Goal: Navigation & Orientation: Find specific page/section

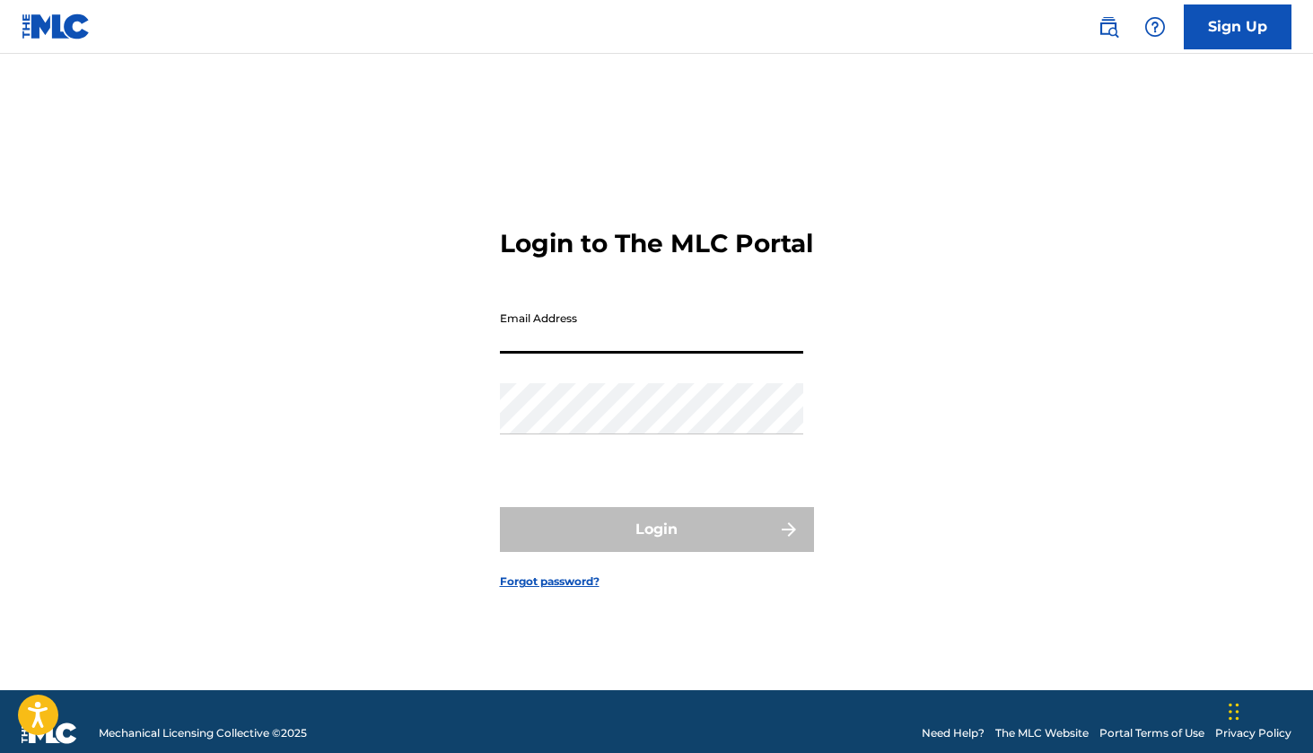
type input "[EMAIL_ADDRESS][DOMAIN_NAME]"
click at [656, 545] on button "Login" at bounding box center [657, 529] width 314 height 45
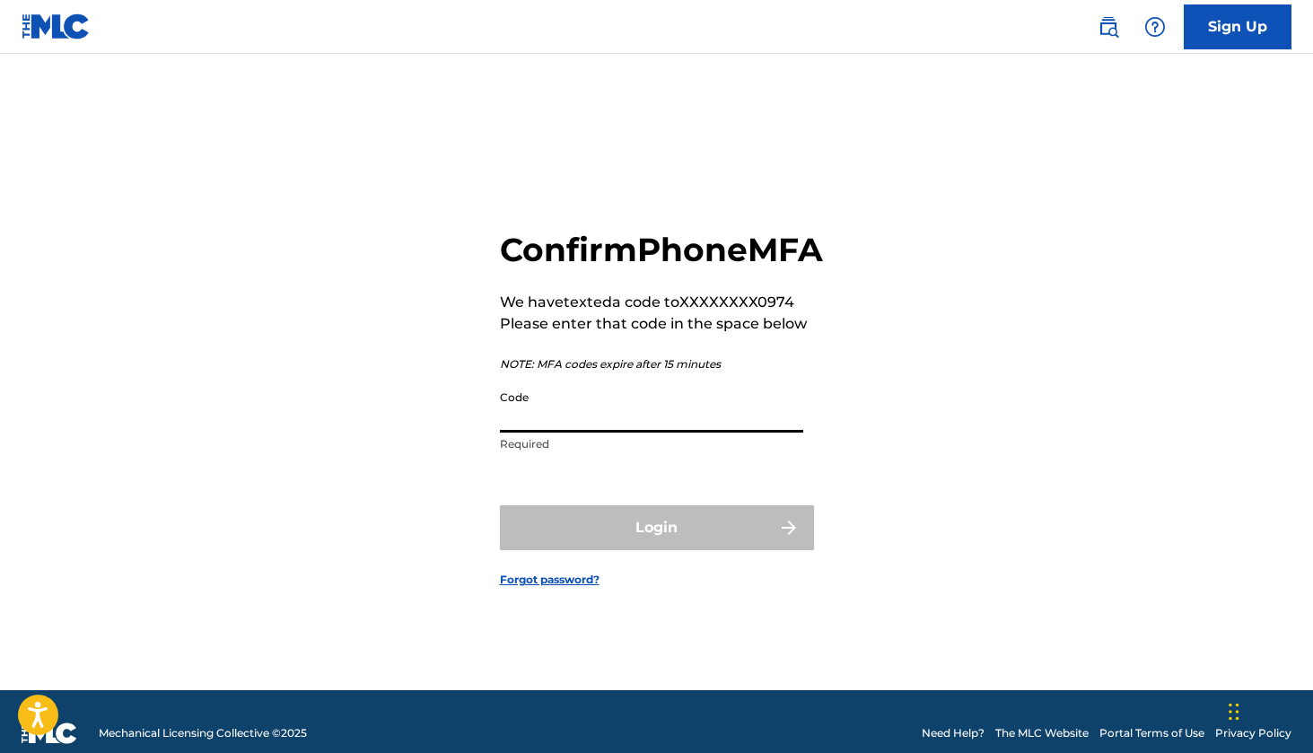
click at [672, 433] on input "Code" at bounding box center [651, 406] width 303 height 51
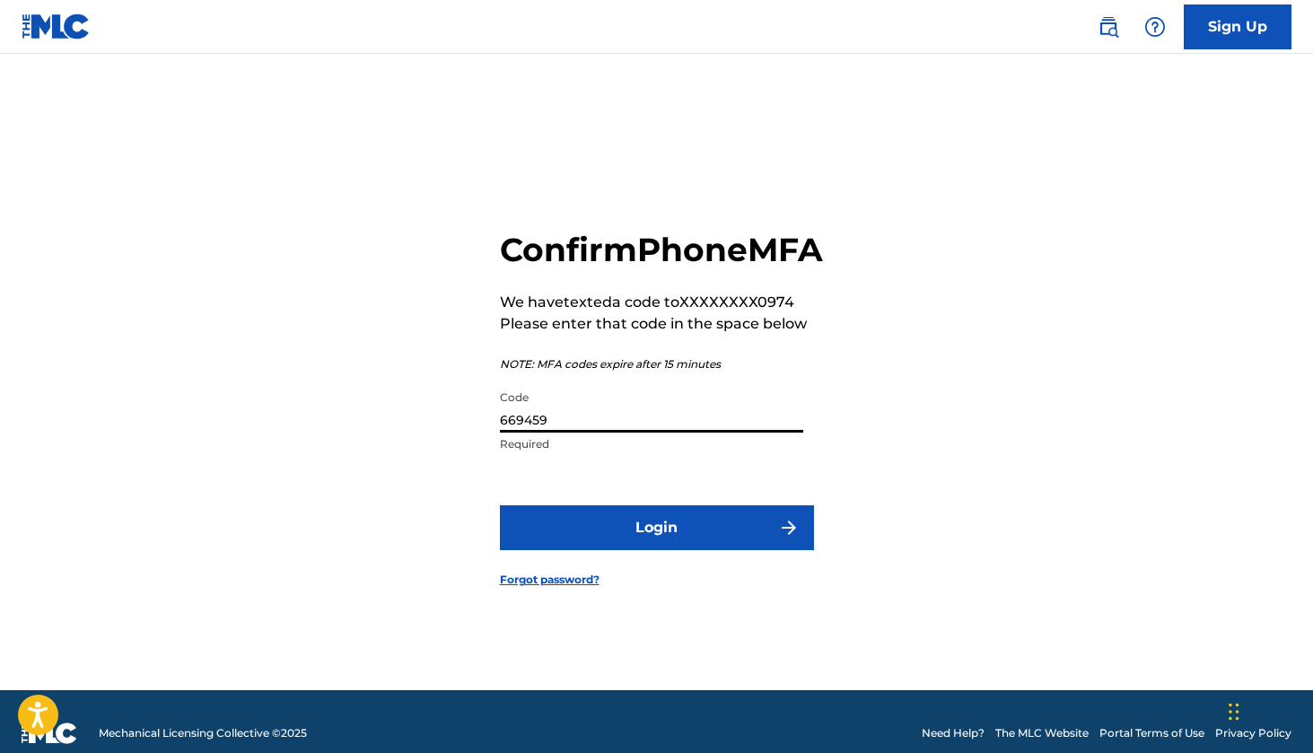
type input "669459"
click at [609, 550] on button "Login" at bounding box center [657, 527] width 314 height 45
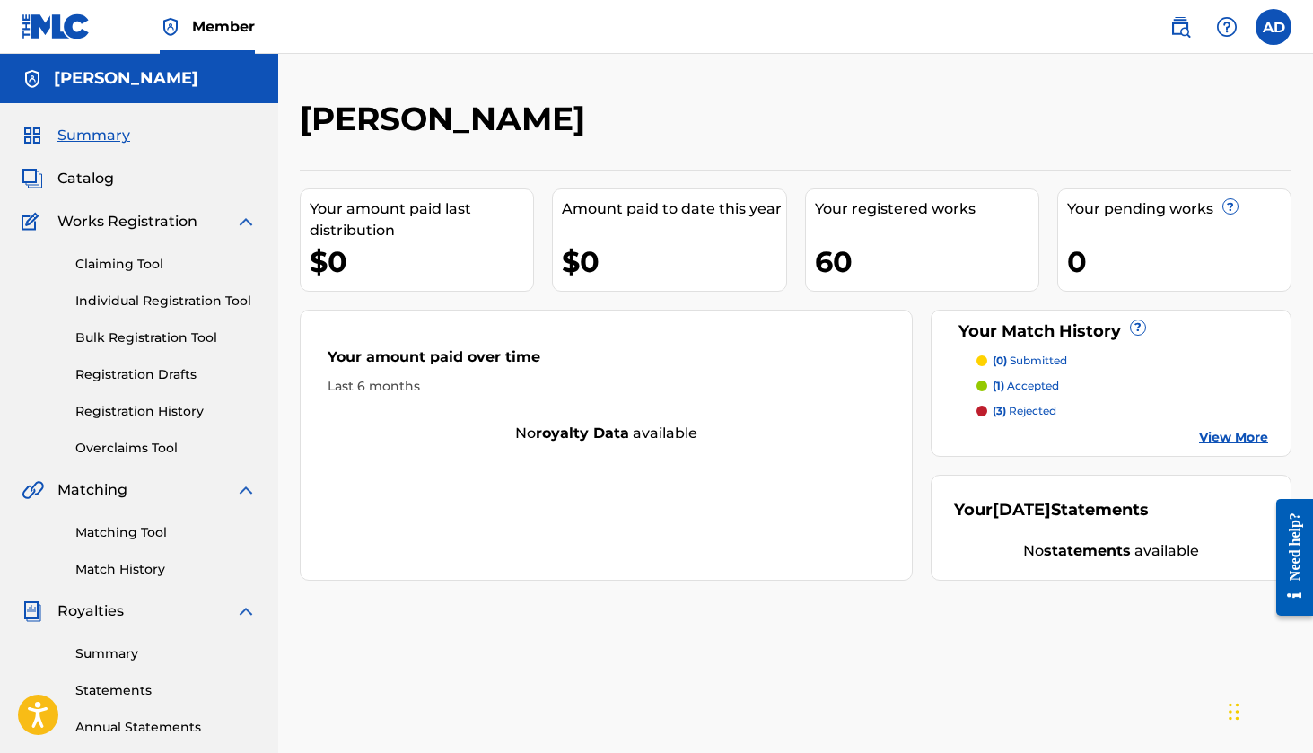
click at [85, 175] on span "Catalog" at bounding box center [85, 179] width 57 height 22
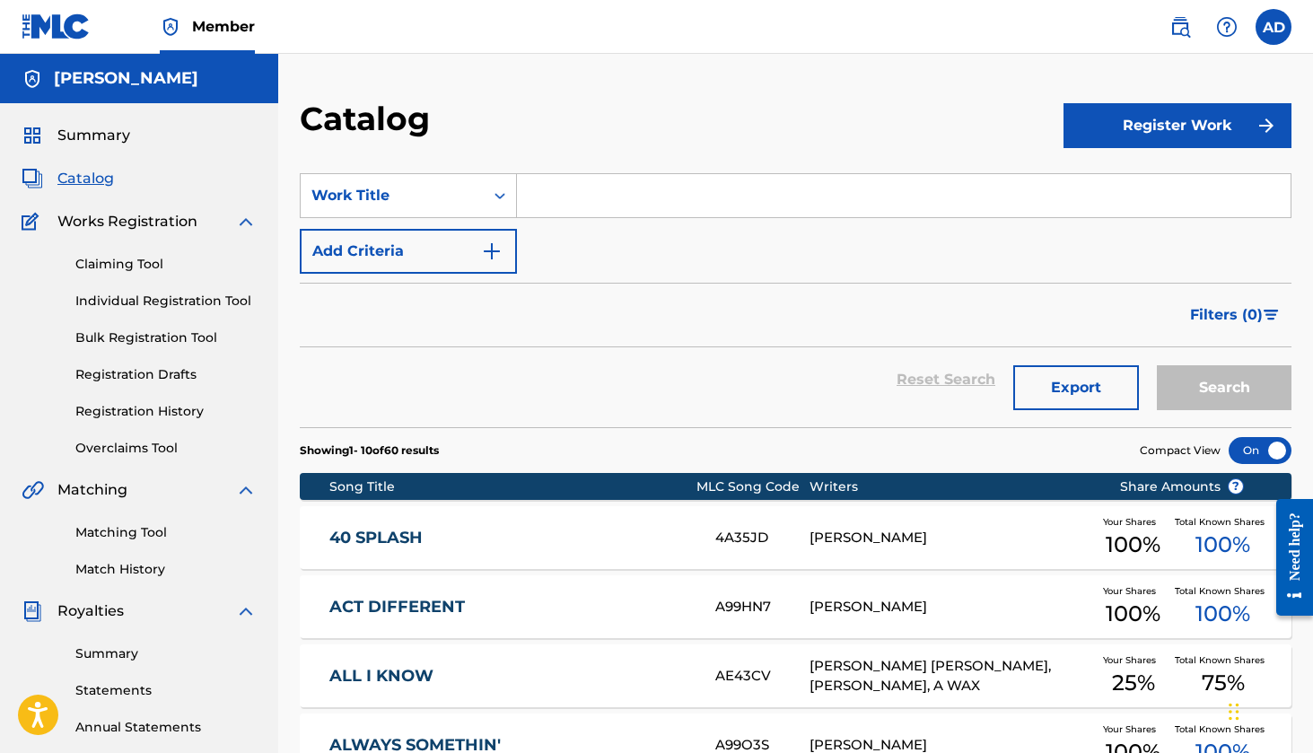
click at [111, 139] on span "Summary" at bounding box center [93, 136] width 73 height 22
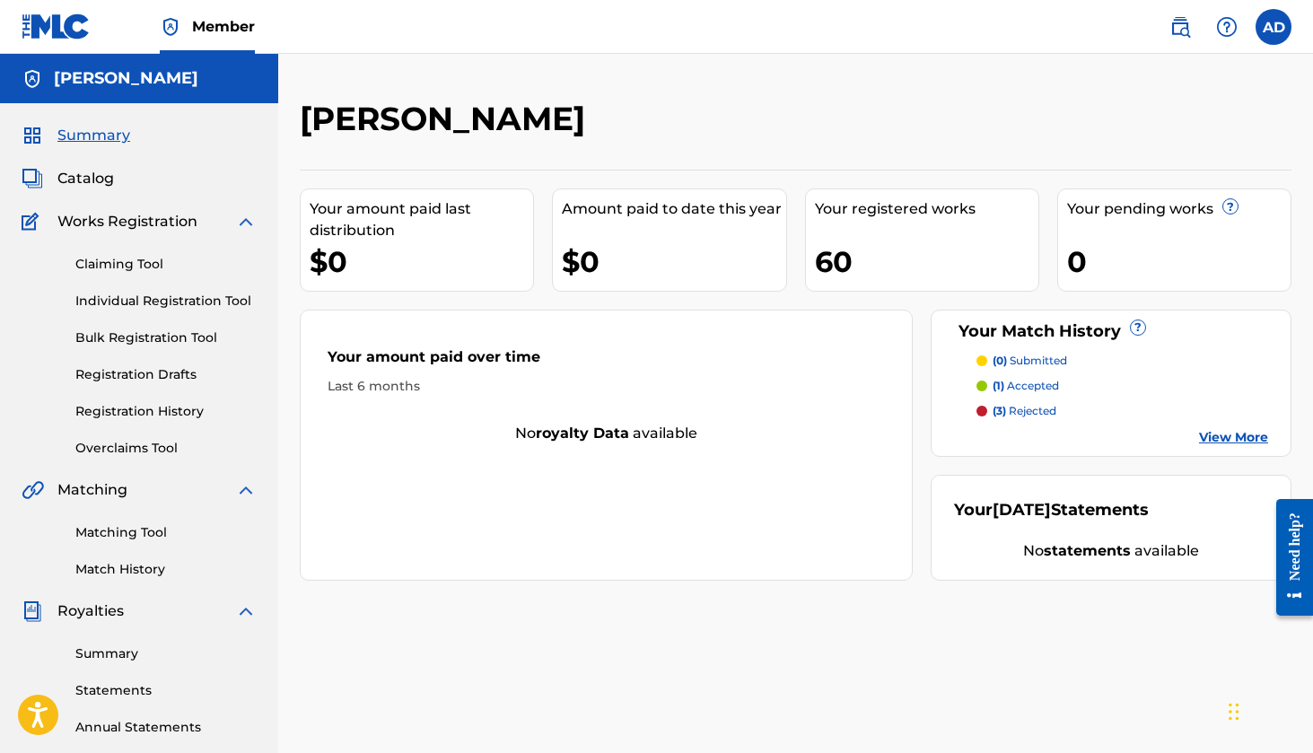
click at [1020, 388] on p "(1) accepted" at bounding box center [1026, 386] width 66 height 16
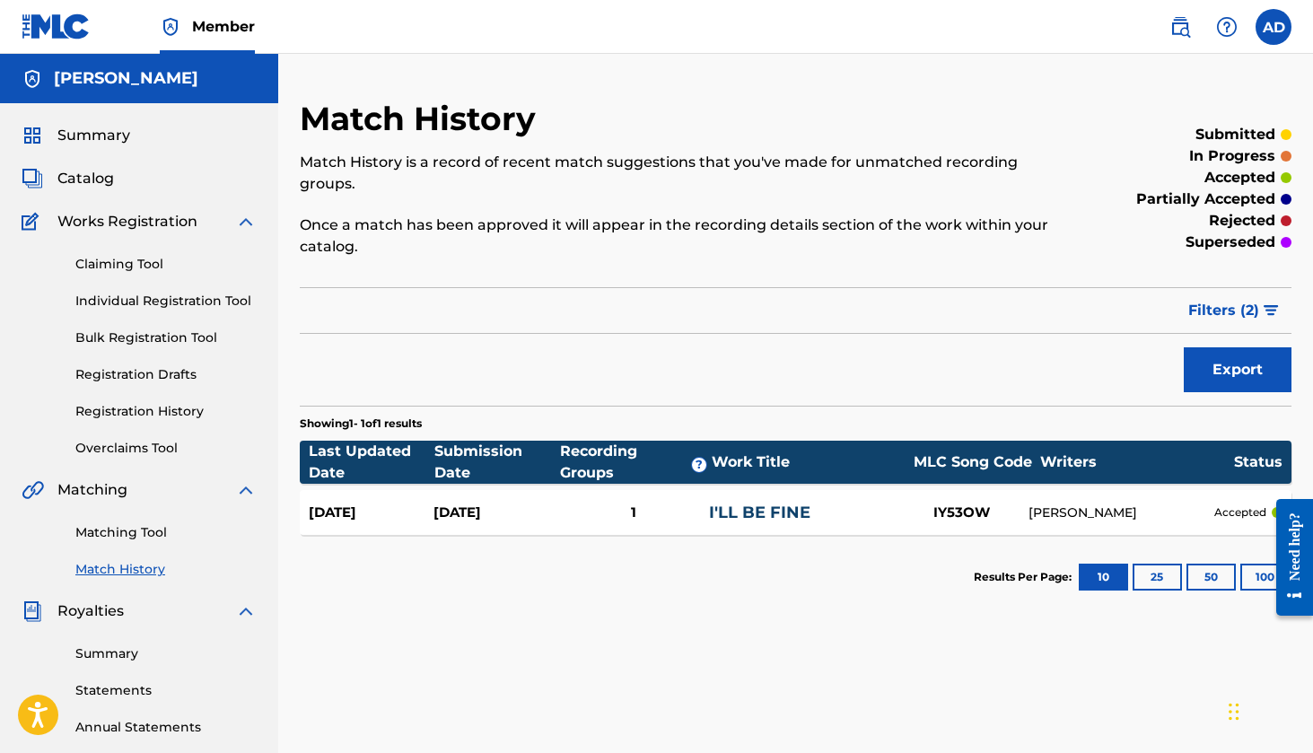
click at [75, 173] on span "Catalog" at bounding box center [85, 179] width 57 height 22
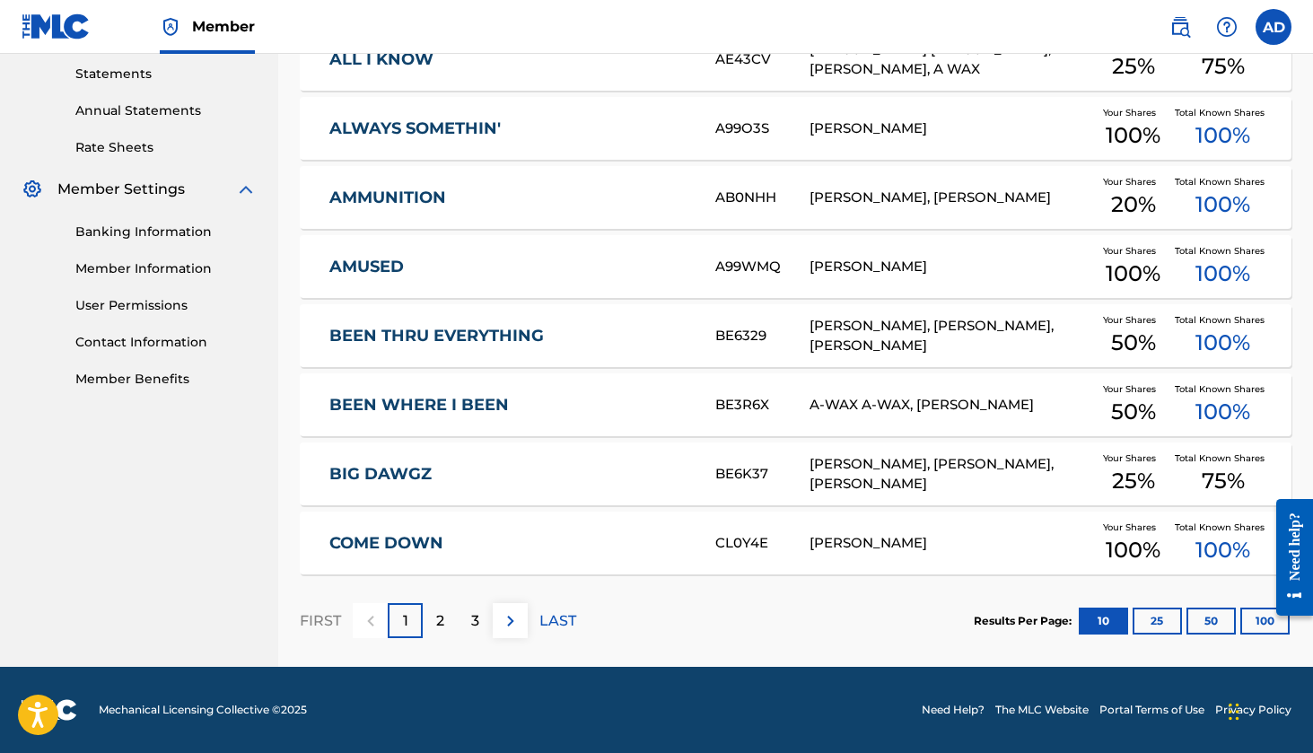
scroll to position [617, 0]
click at [564, 612] on p "LAST" at bounding box center [557, 621] width 37 height 22
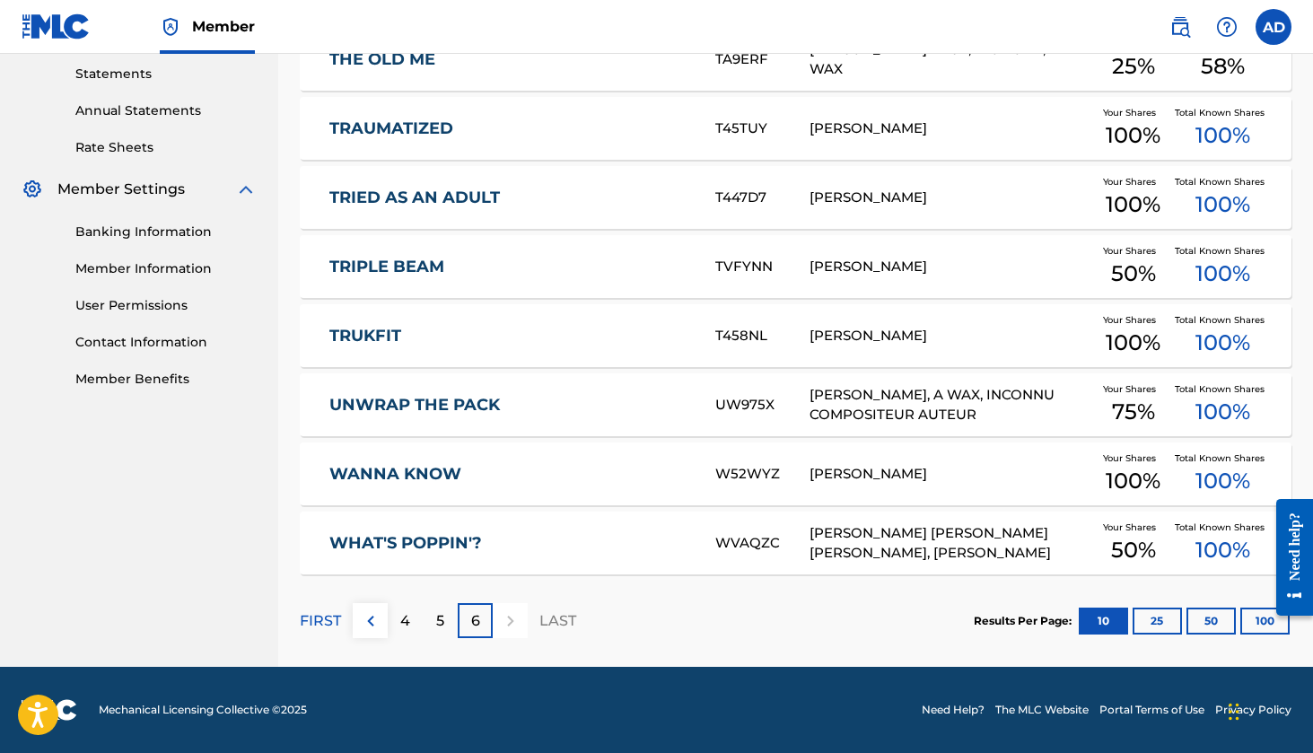
click at [434, 618] on div "5" at bounding box center [440, 620] width 35 height 35
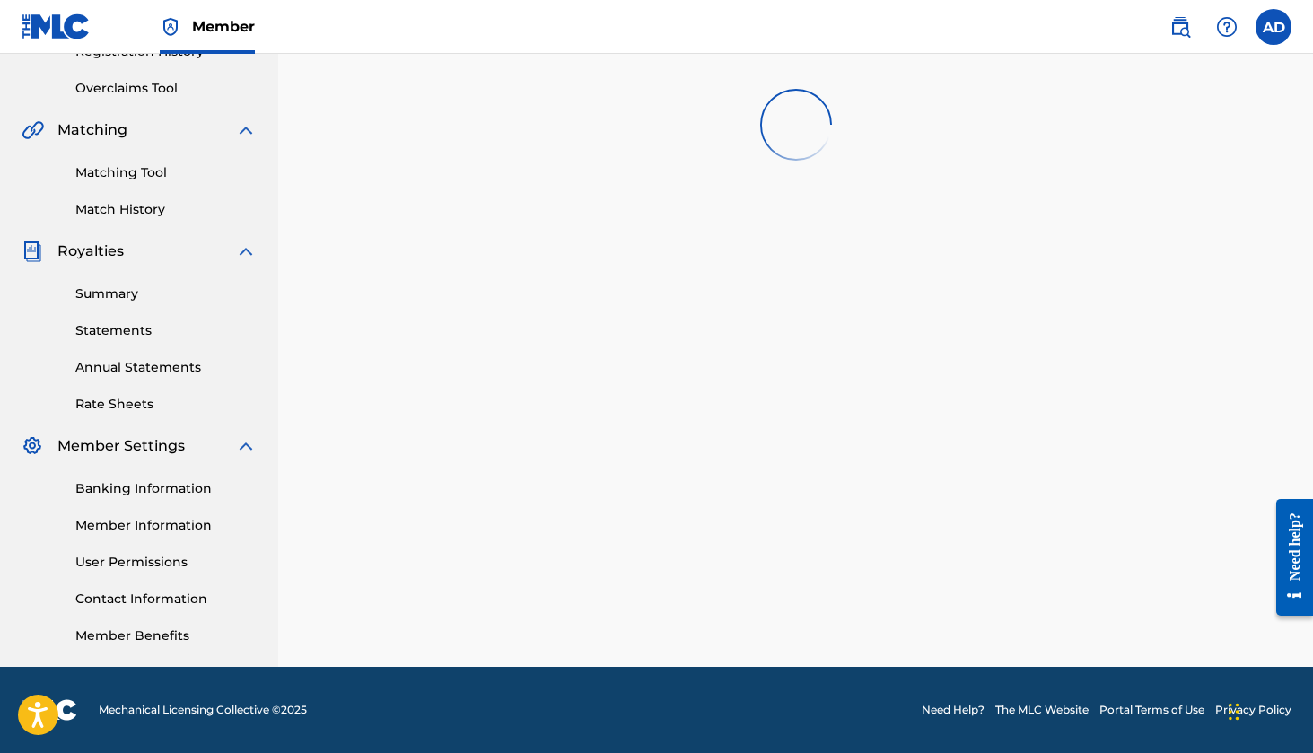
scroll to position [360, 0]
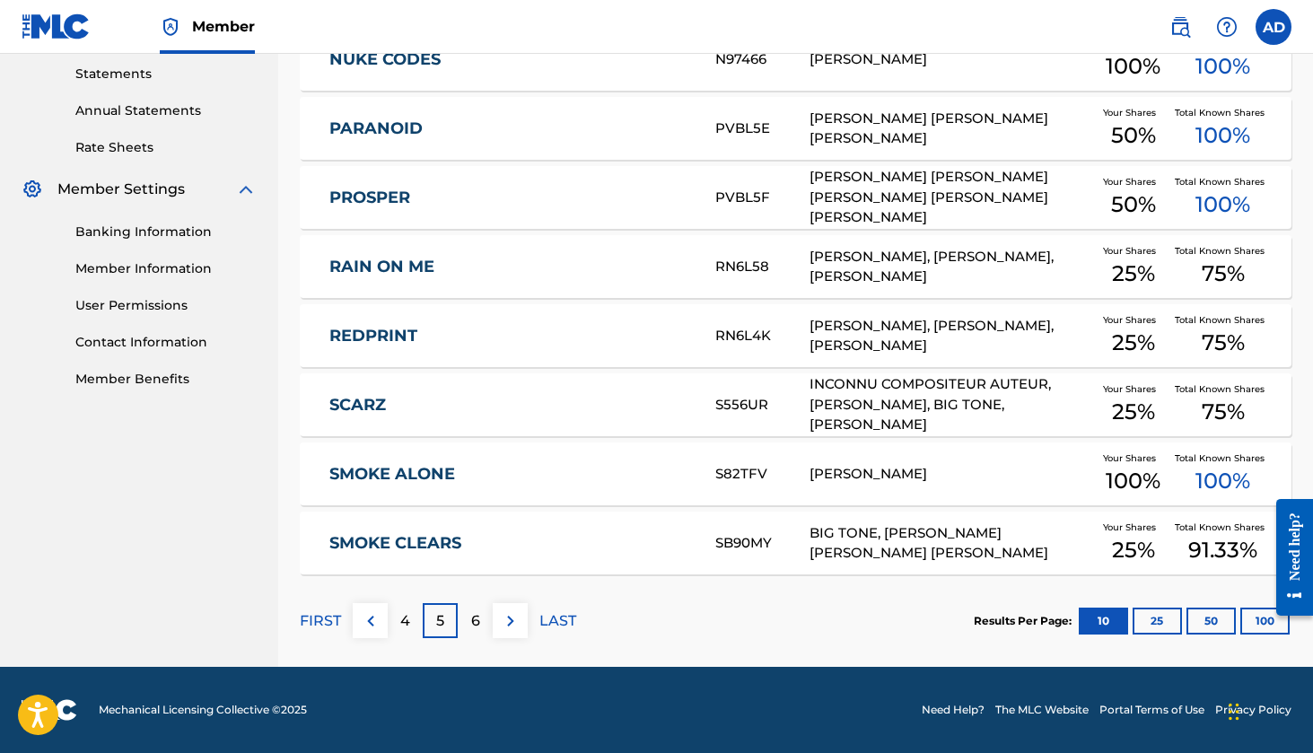
click at [413, 617] on div "4" at bounding box center [405, 620] width 35 height 35
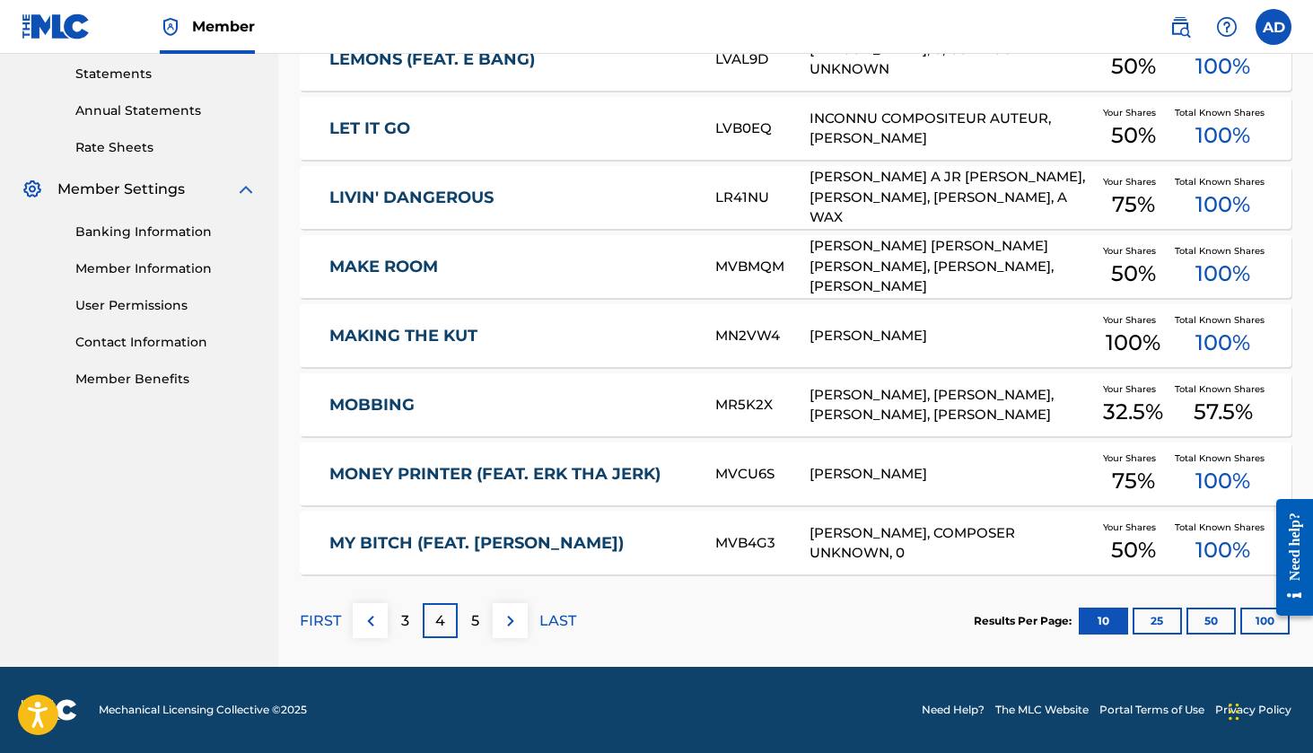
scroll to position [617, 0]
click at [401, 625] on p "3" at bounding box center [405, 621] width 8 height 22
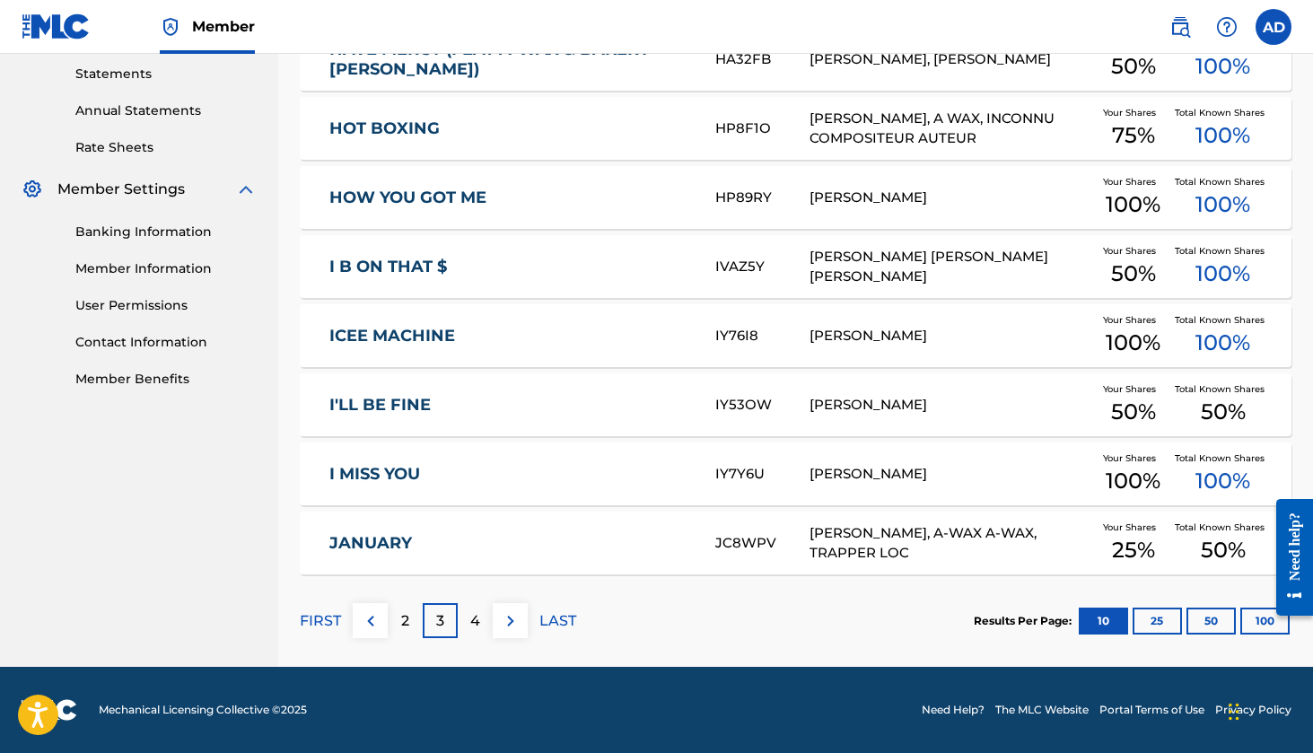
click at [401, 625] on p "2" at bounding box center [405, 621] width 8 height 22
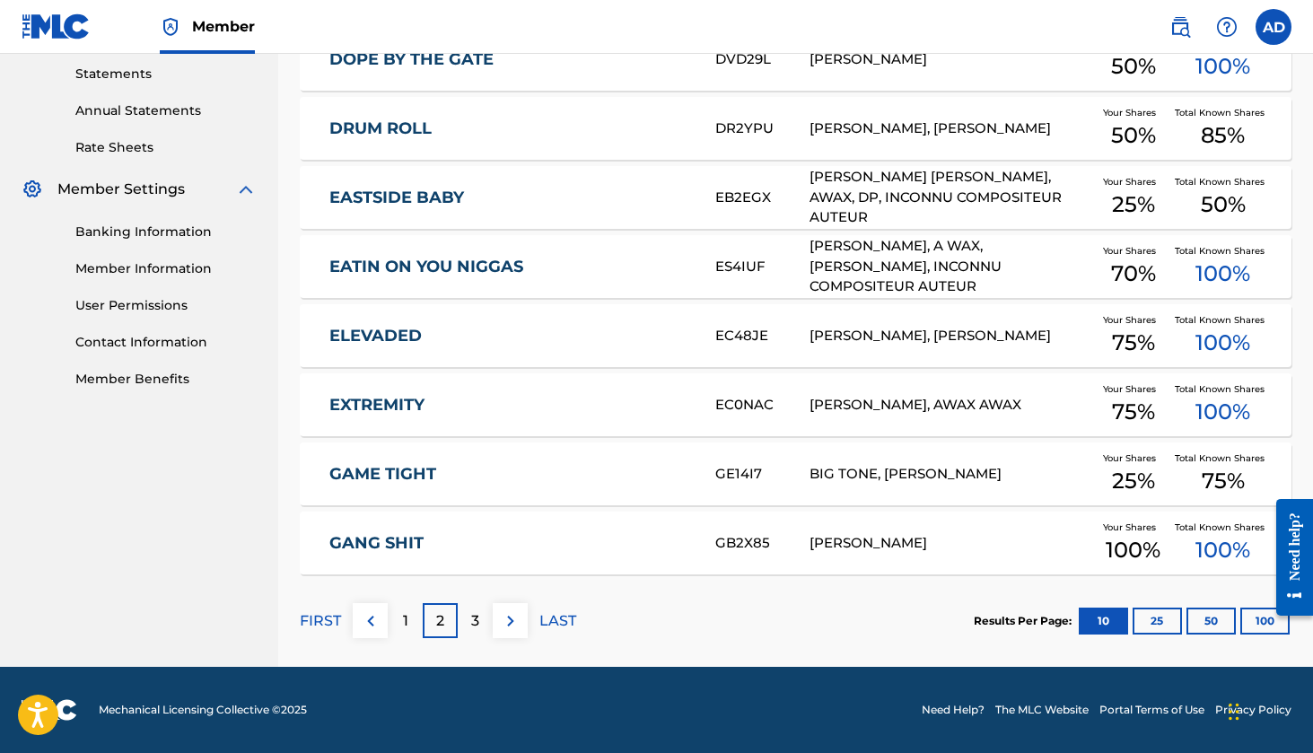
click at [401, 623] on div "1" at bounding box center [405, 620] width 35 height 35
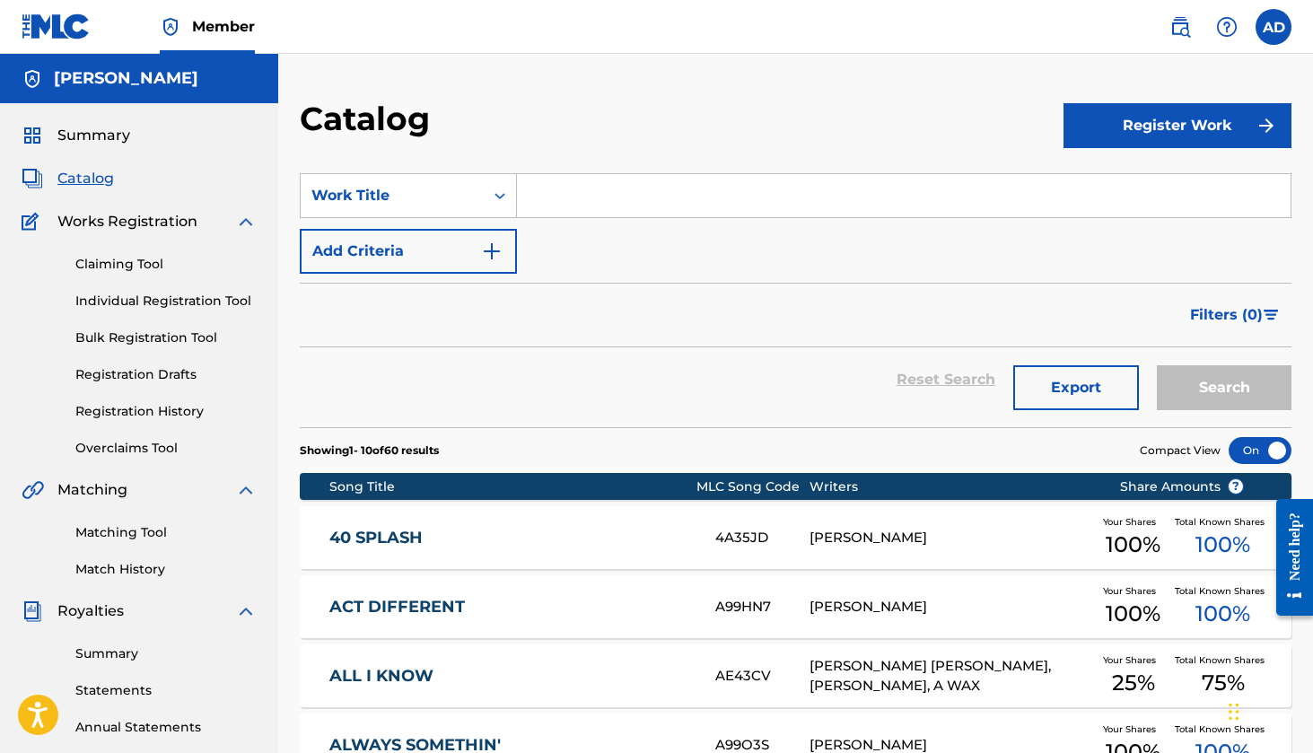
scroll to position [0, 0]
click at [100, 130] on span "Summary" at bounding box center [93, 136] width 73 height 22
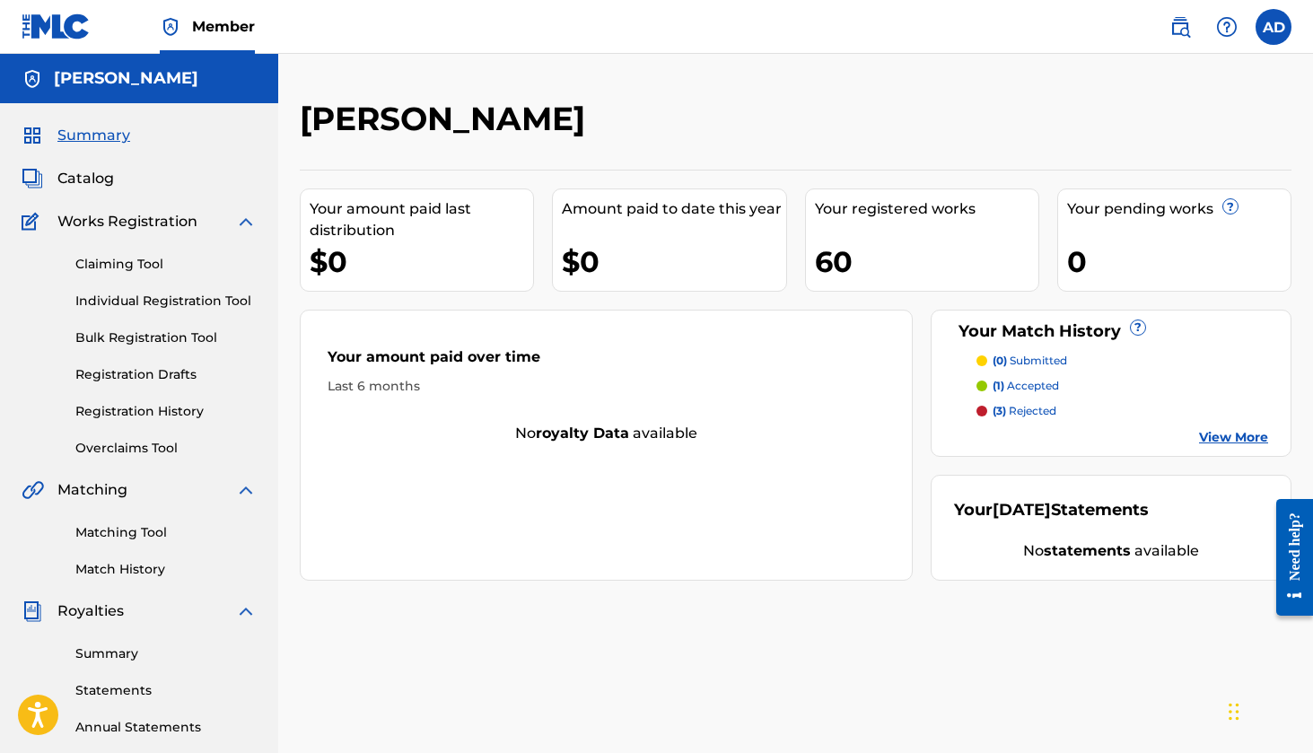
click at [1040, 410] on p "(3) rejected" at bounding box center [1025, 411] width 64 height 16
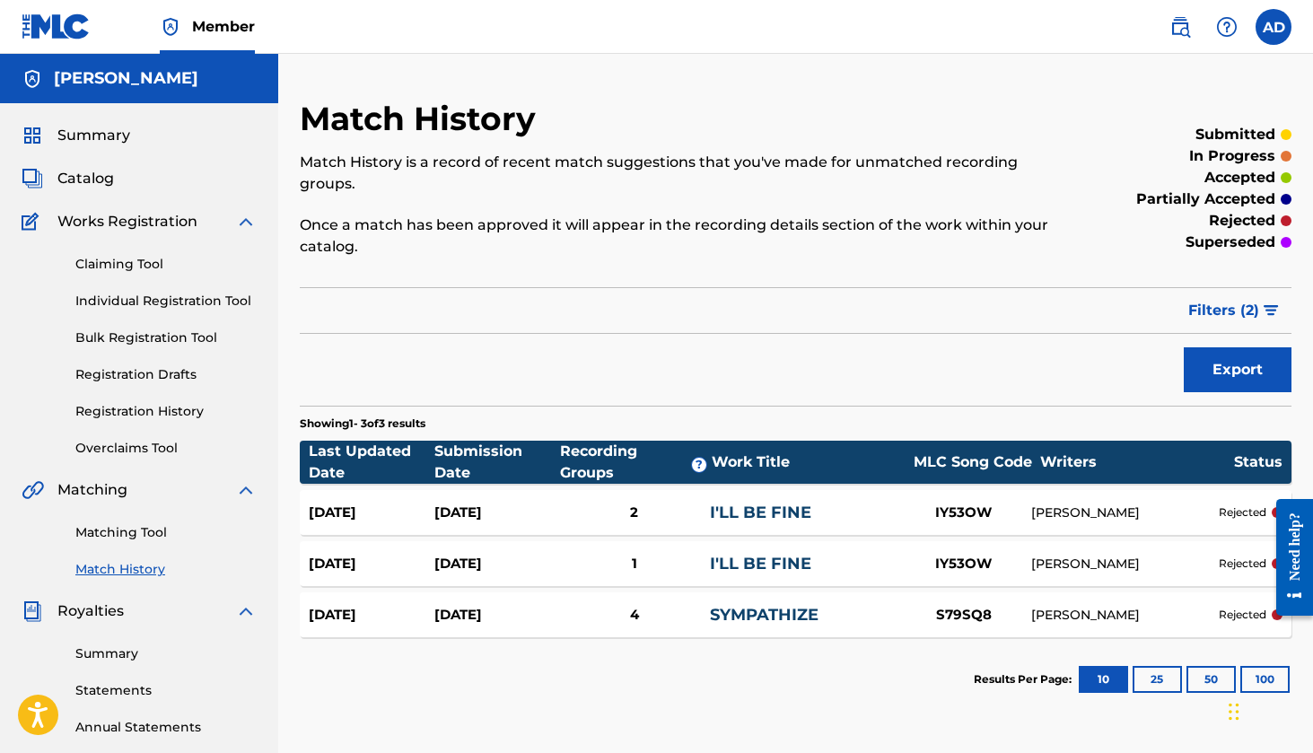
click at [98, 653] on link "Summary" at bounding box center [165, 653] width 181 height 19
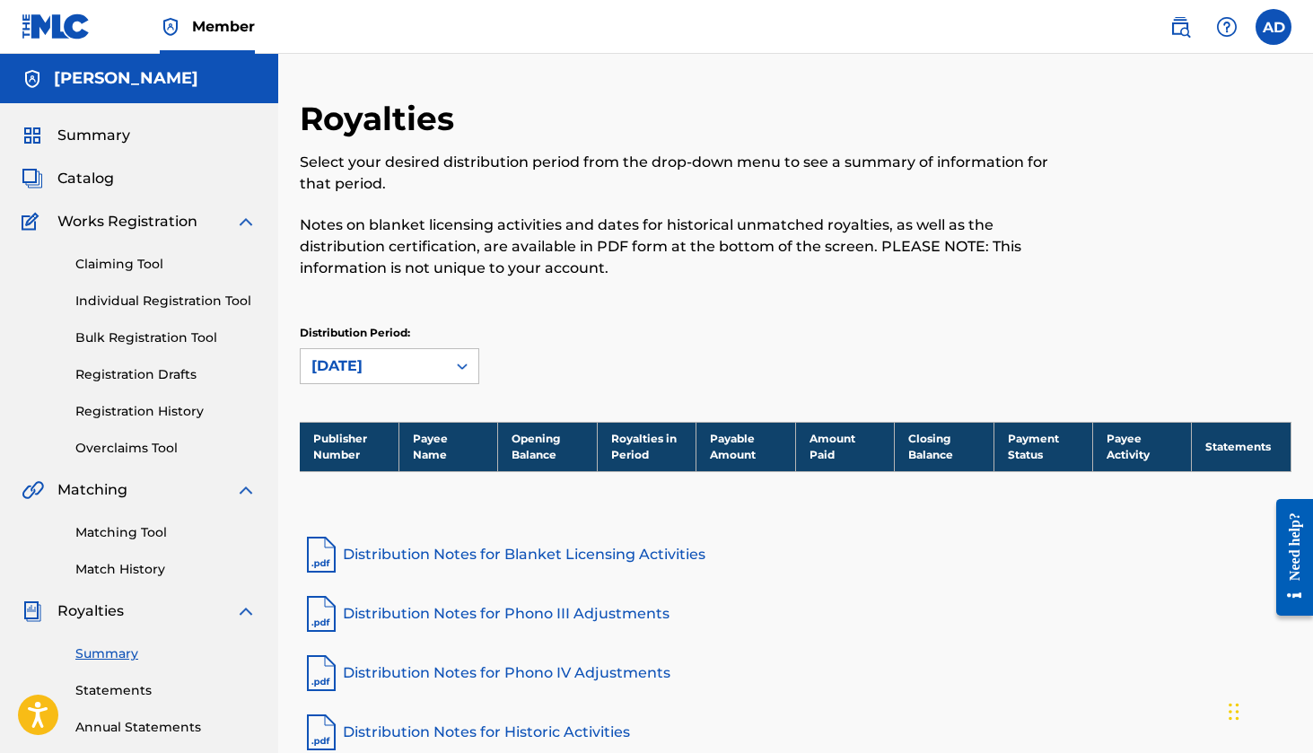
click at [70, 184] on span "Catalog" at bounding box center [85, 179] width 57 height 22
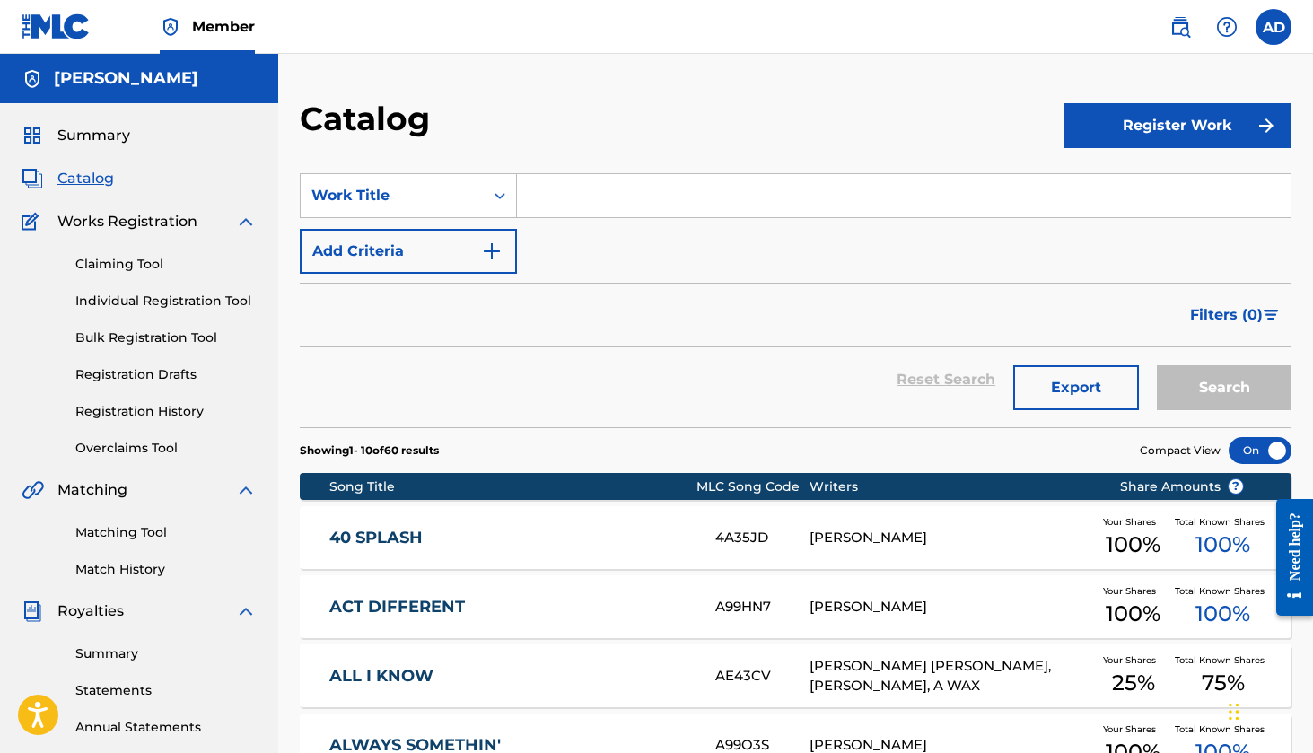
click at [110, 566] on link "Match History" at bounding box center [165, 569] width 181 height 19
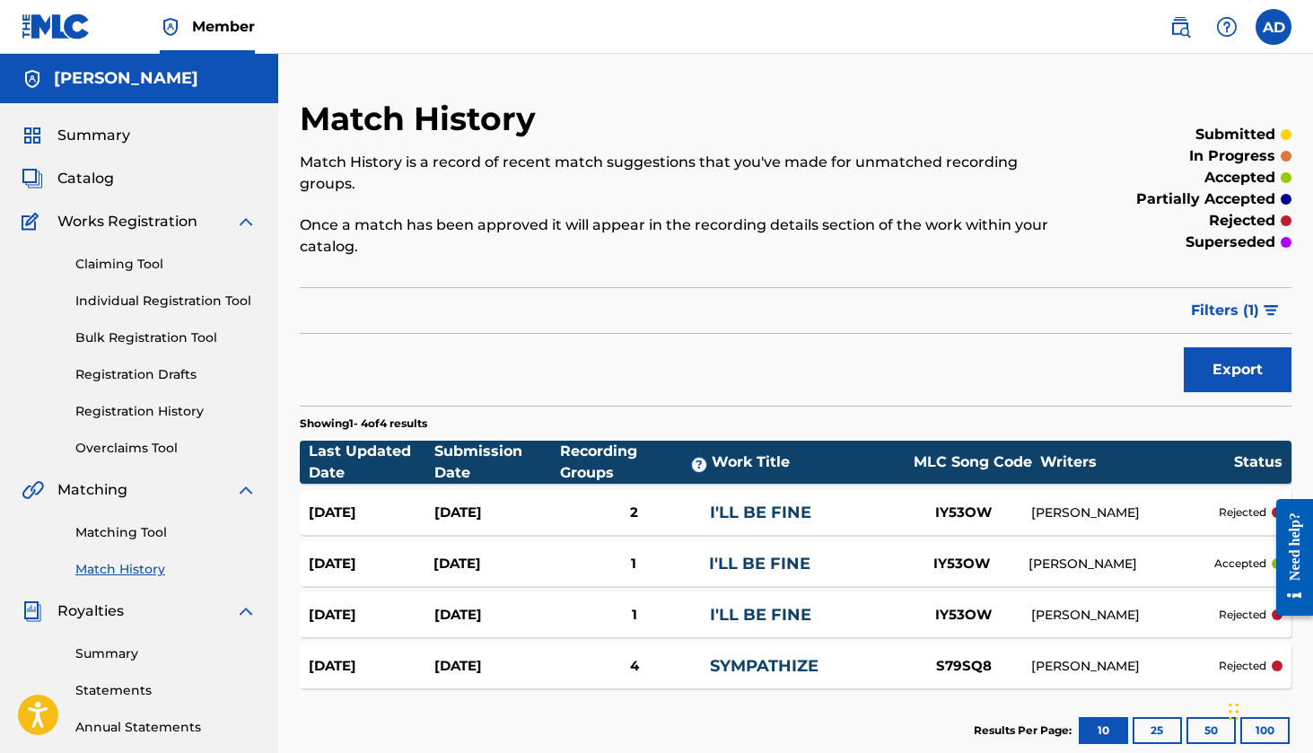
click at [74, 174] on span "Catalog" at bounding box center [85, 179] width 57 height 22
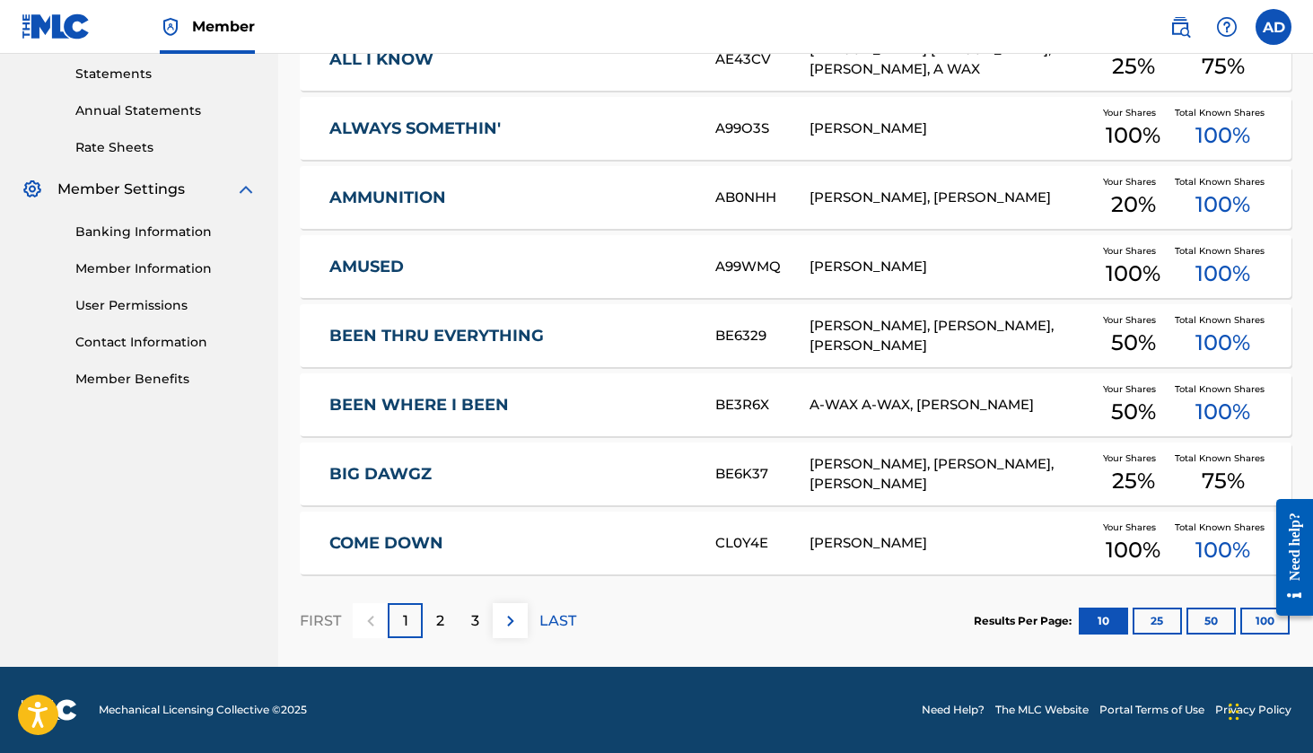
scroll to position [617, 0]
click at [438, 606] on div "2" at bounding box center [440, 620] width 35 height 35
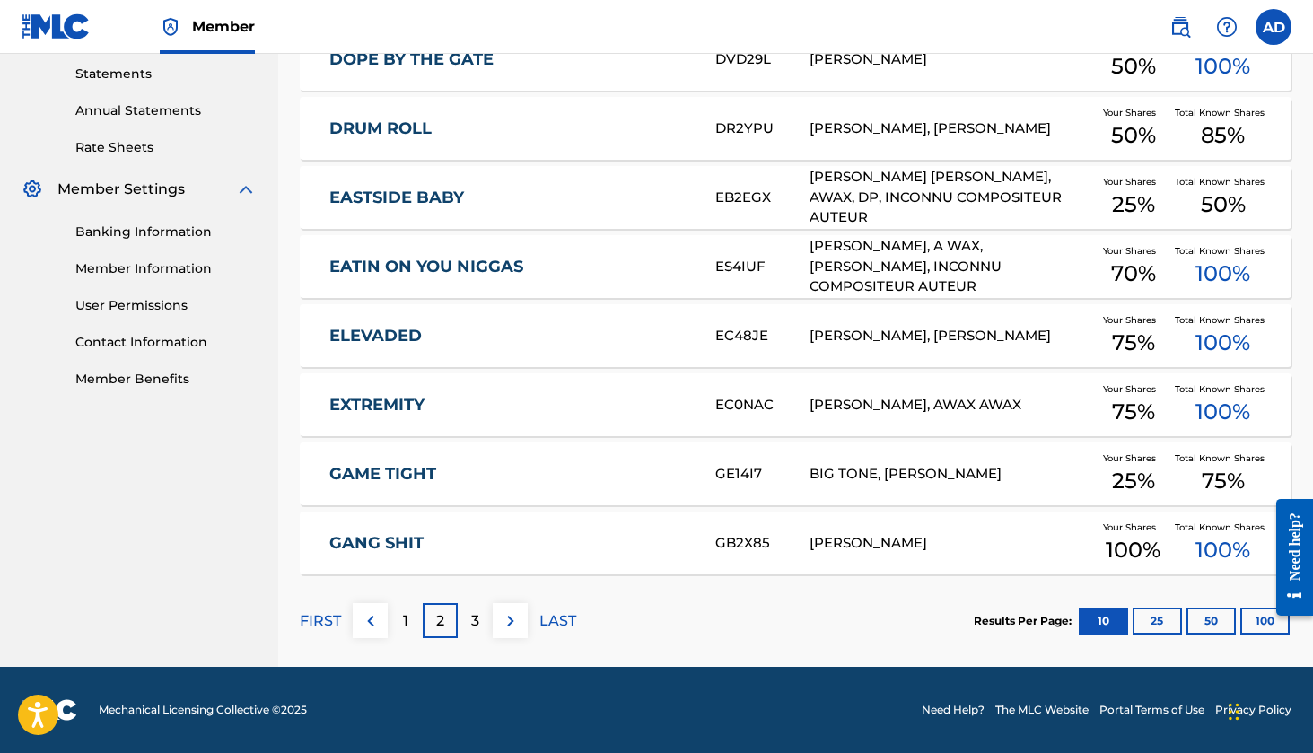
click at [471, 620] on p "3" at bounding box center [475, 621] width 8 height 22
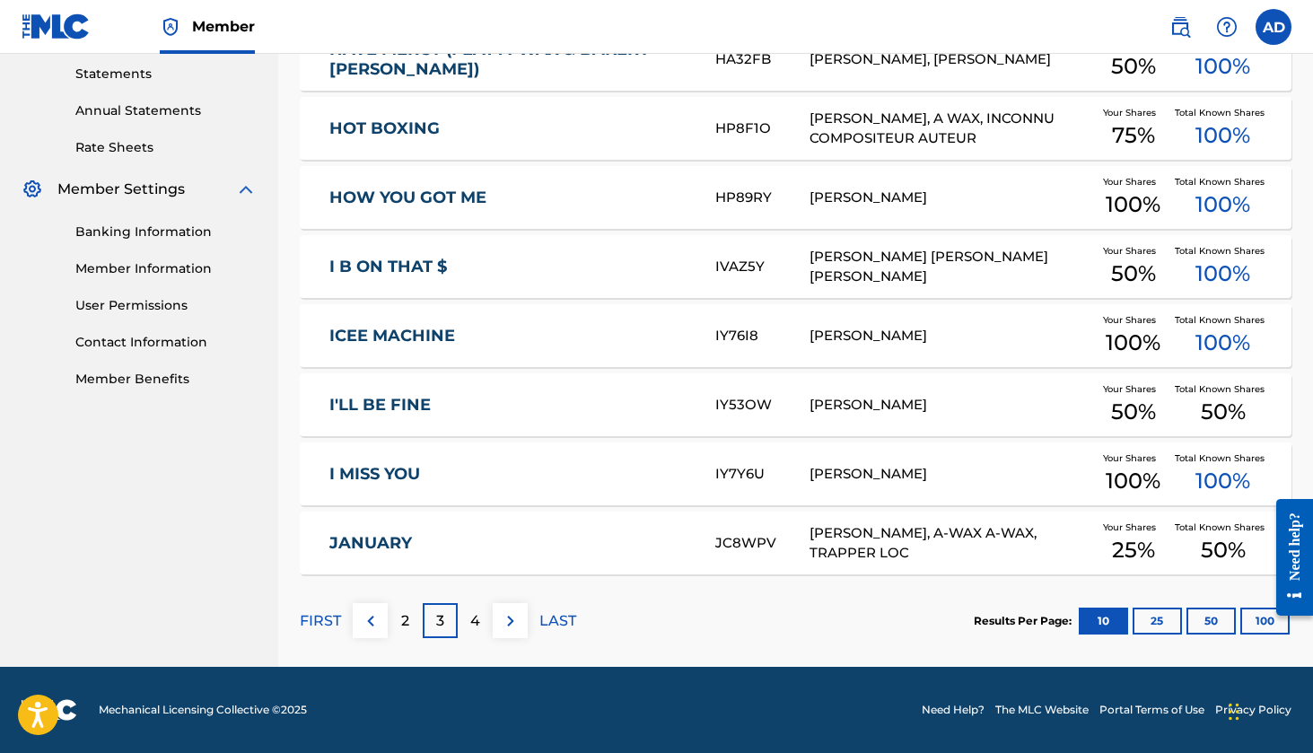
click at [471, 620] on p "4" at bounding box center [475, 621] width 10 height 22
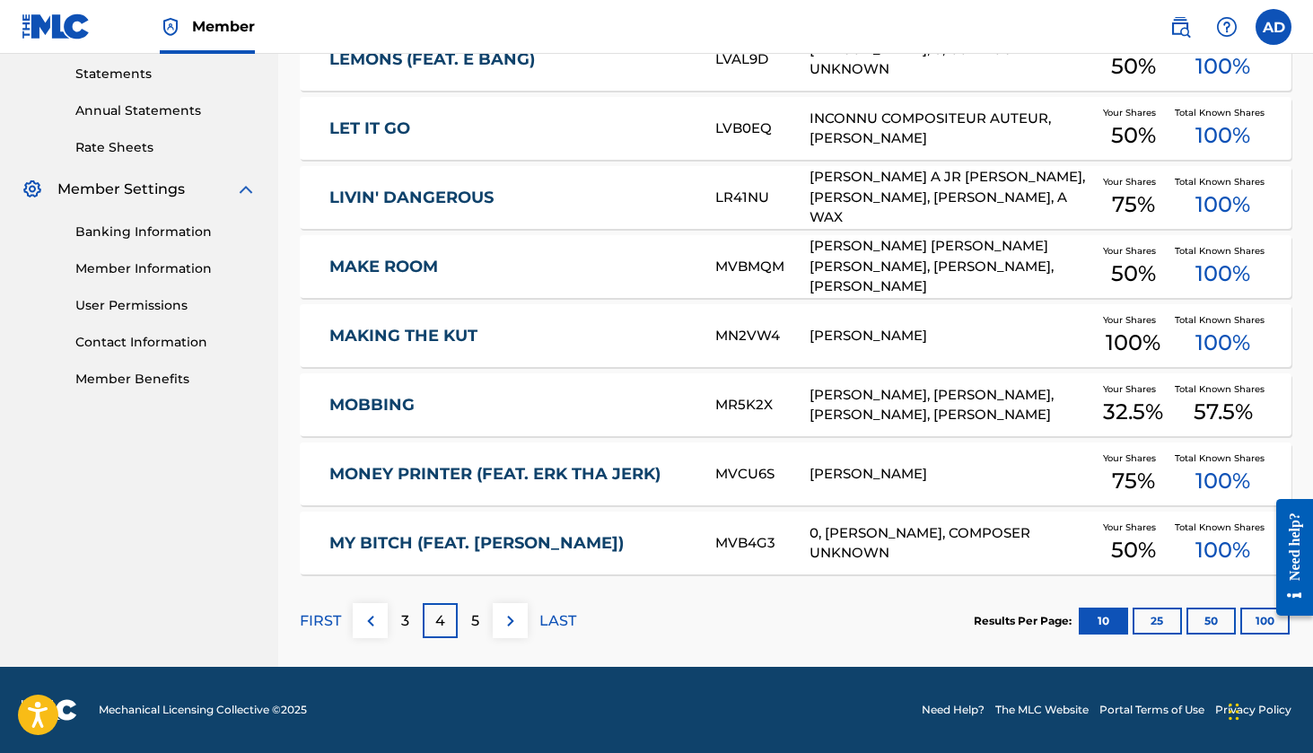
scroll to position [617, 0]
click at [483, 625] on div "5" at bounding box center [475, 620] width 35 height 35
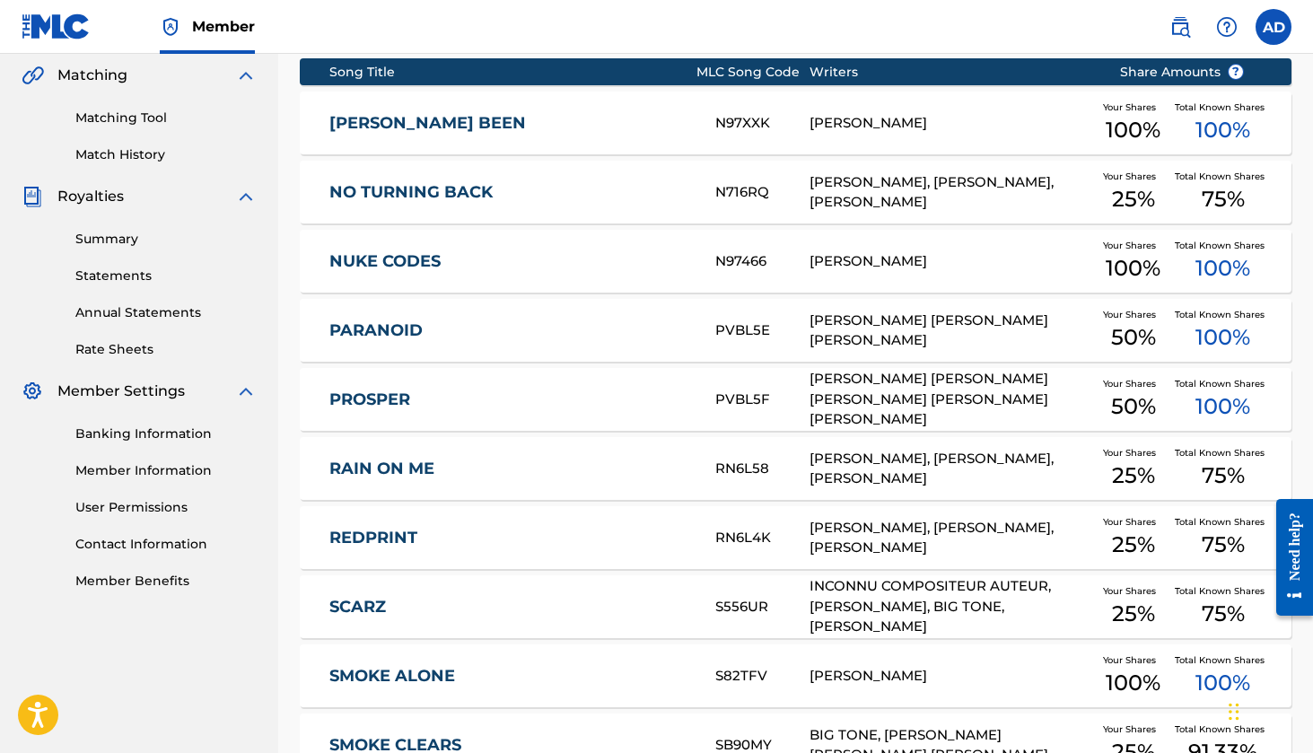
scroll to position [422, 0]
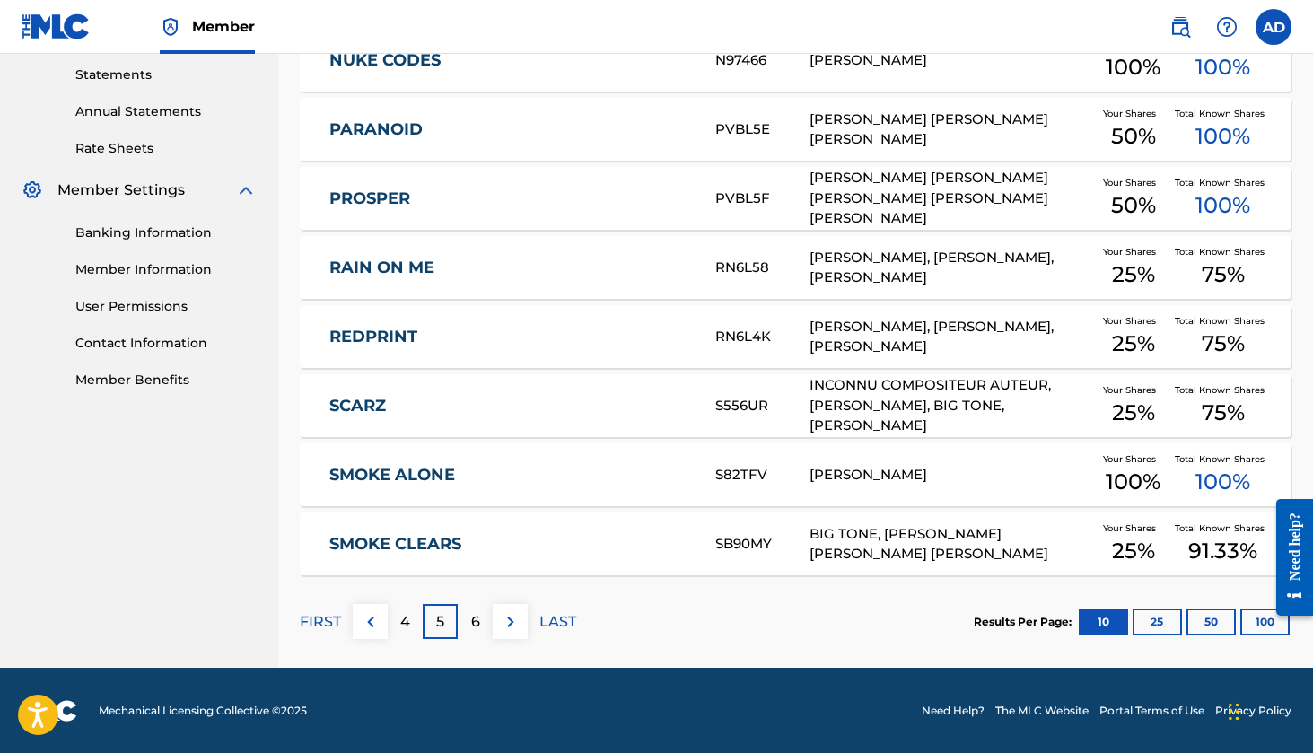
click at [483, 625] on div "6" at bounding box center [475, 621] width 35 height 35
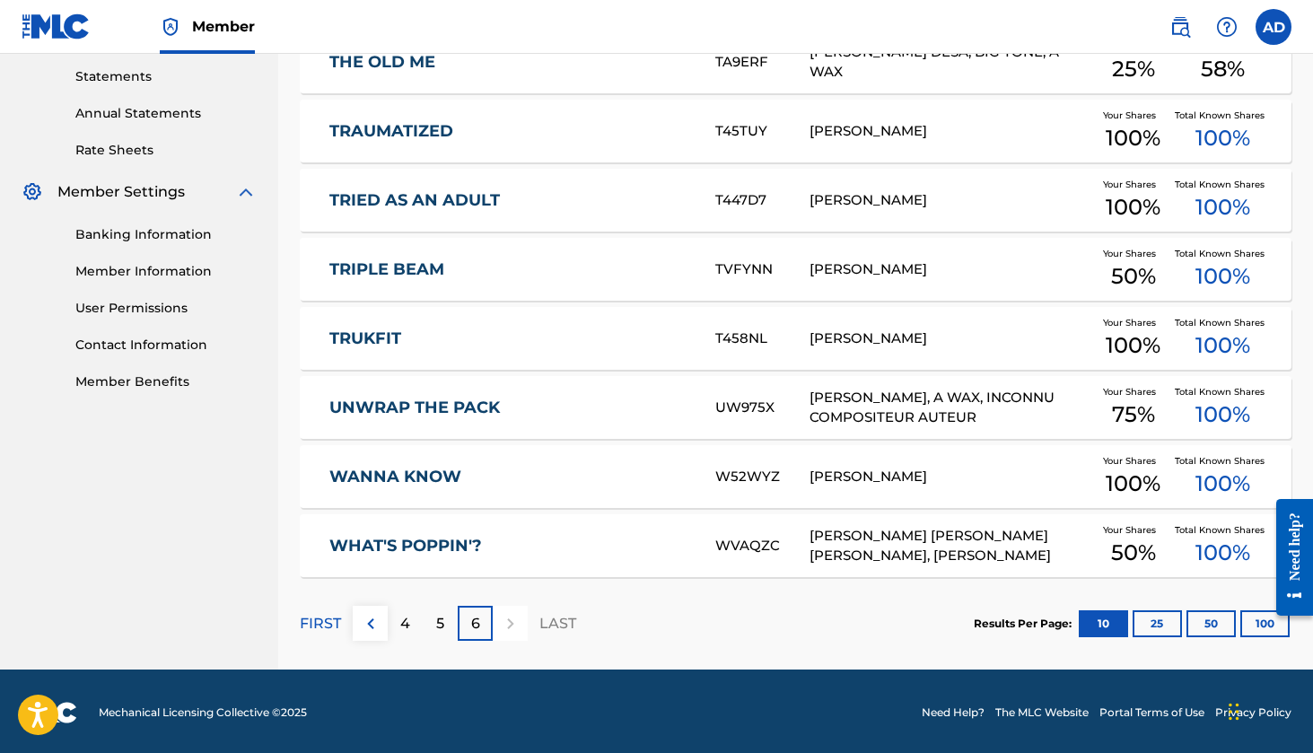
scroll to position [615, 0]
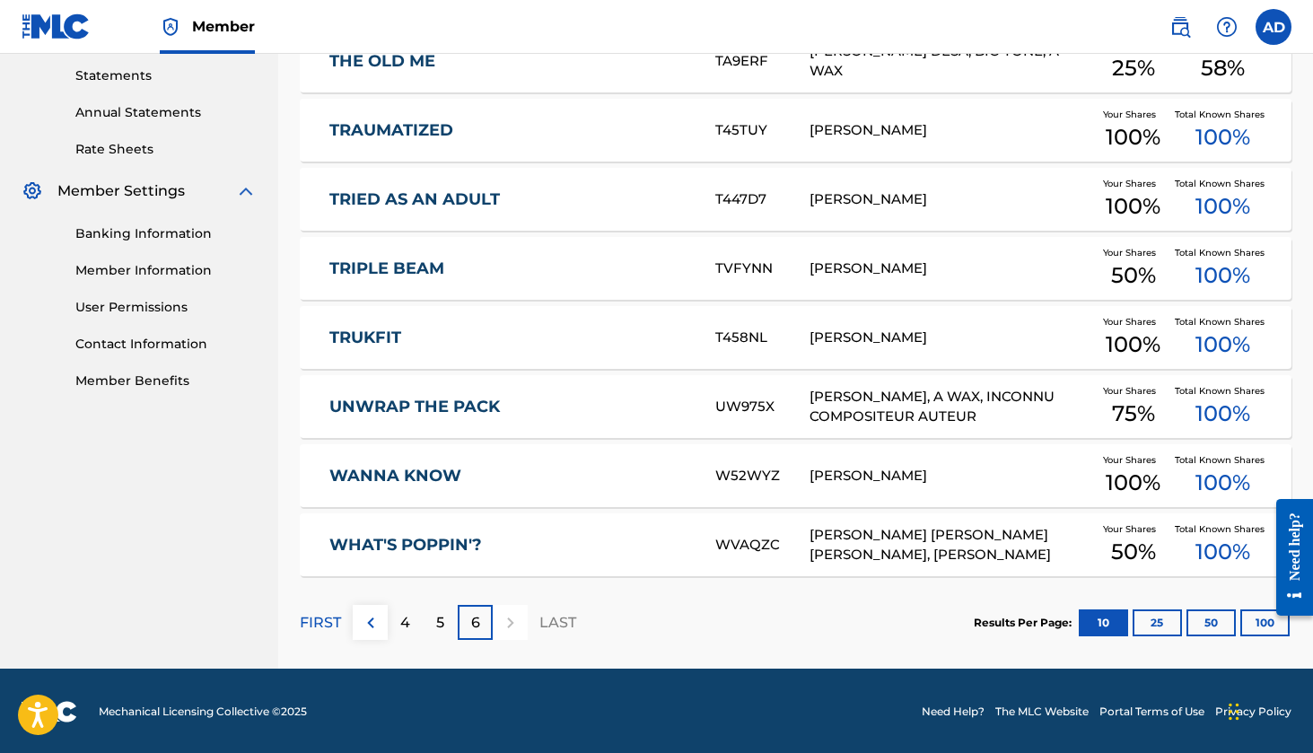
click at [501, 626] on div at bounding box center [510, 622] width 35 height 35
click at [558, 624] on p "LAST" at bounding box center [557, 623] width 37 height 22
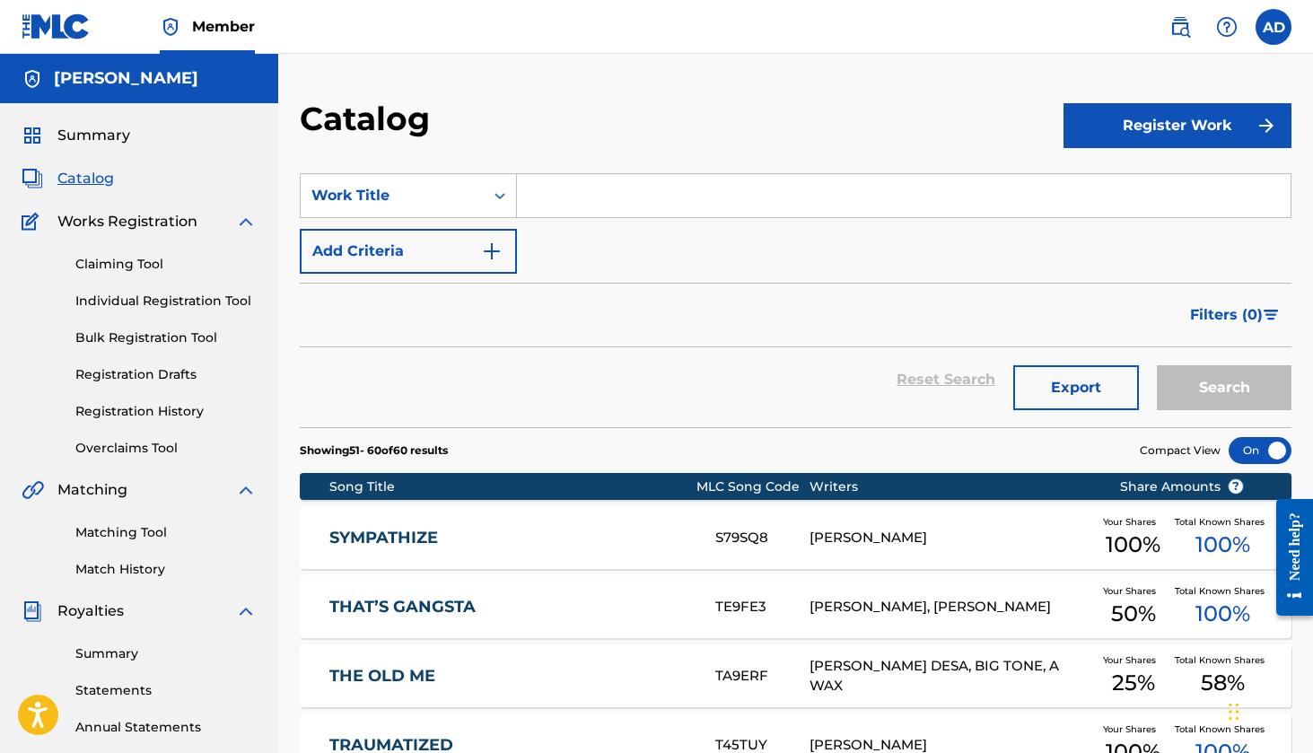
scroll to position [0, 0]
click at [407, 534] on link "SYMPATHIZE" at bounding box center [510, 538] width 362 height 21
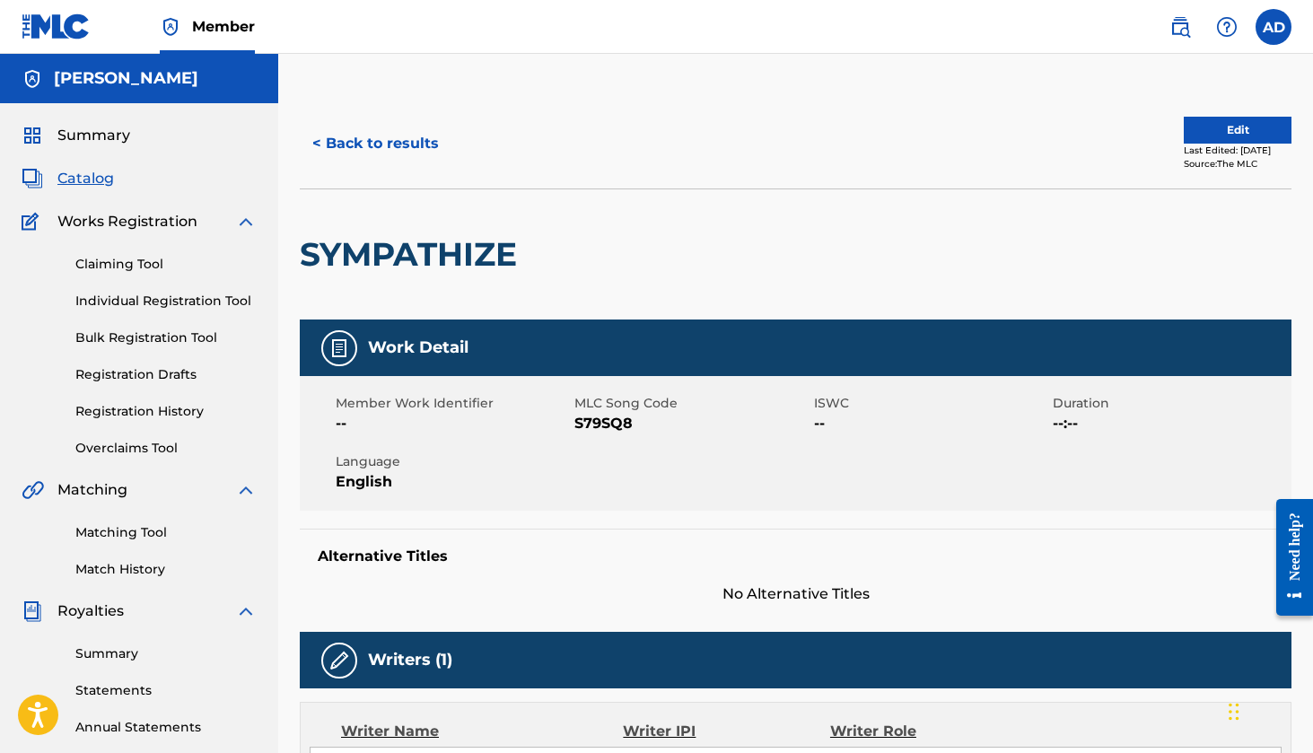
click at [85, 144] on span "Summary" at bounding box center [93, 136] width 73 height 22
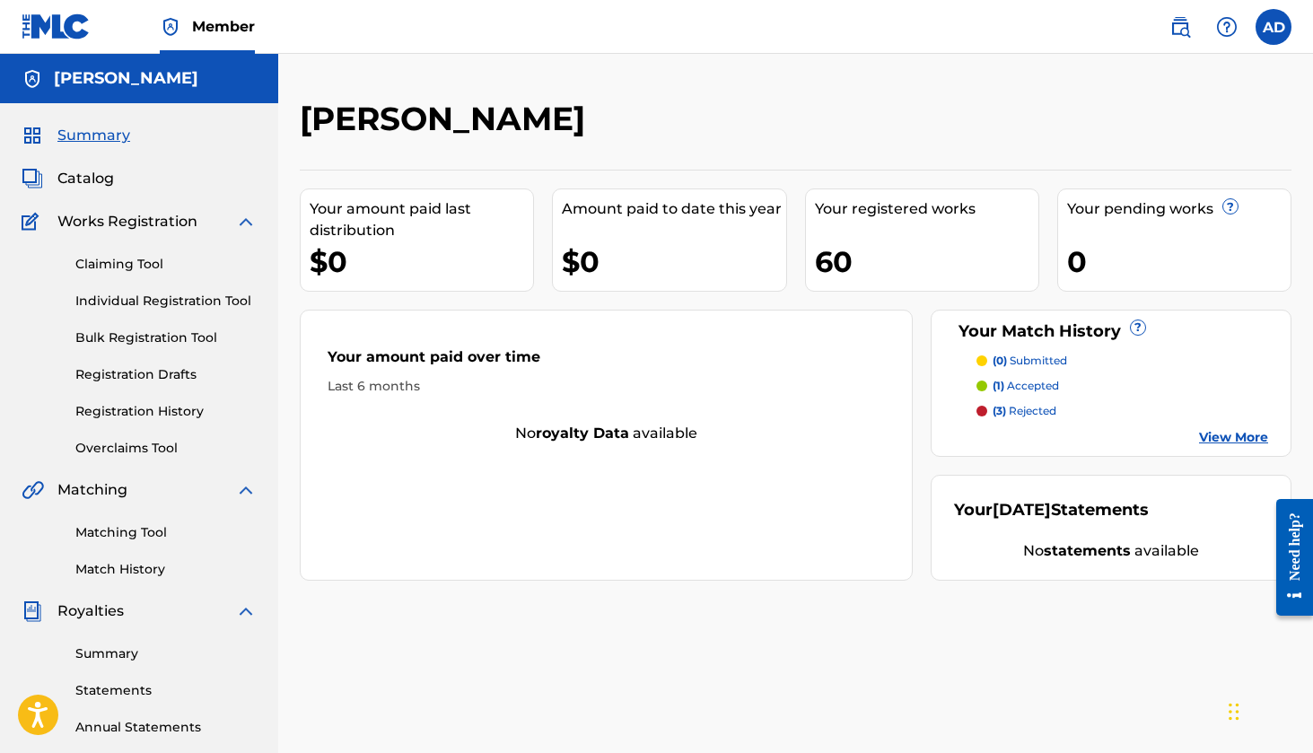
click at [244, 224] on img at bounding box center [246, 222] width 22 height 22
